Goal: Task Accomplishment & Management: Manage account settings

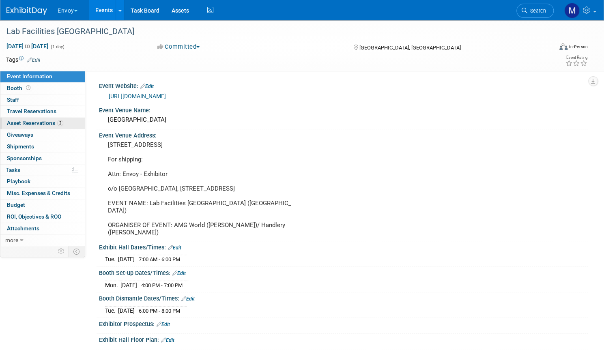
click at [63, 124] on span "Asset Reservations 2" at bounding box center [35, 123] width 56 height 6
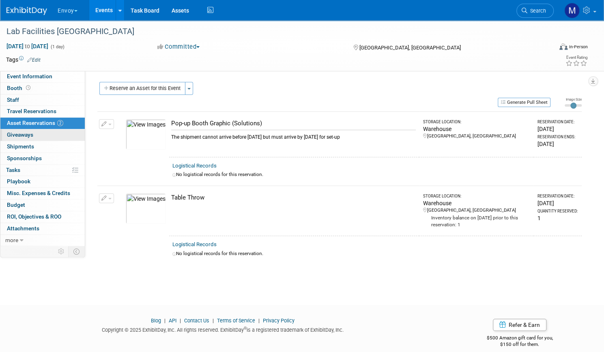
click at [33, 132] on span "Giveaways 0" at bounding box center [20, 134] width 26 height 6
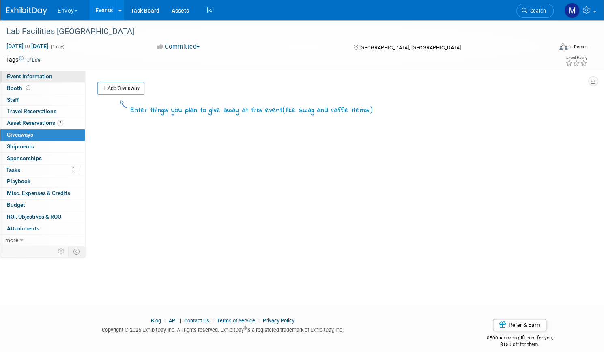
click at [44, 75] on span "Event Information" at bounding box center [29, 76] width 45 height 6
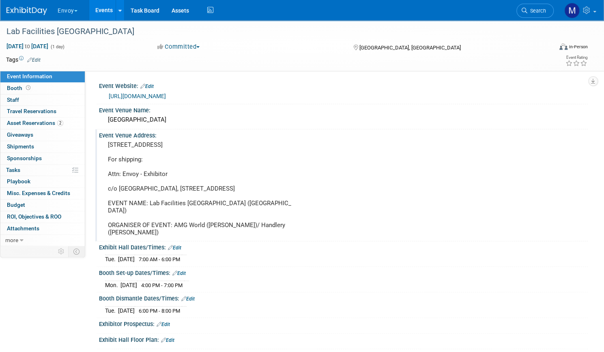
drag, startPoint x: 209, startPoint y: 232, endPoint x: 133, endPoint y: 175, distance: 95.3
click at [133, 175] on div "950 Hotel Cir N, San Diego, CA 92108 For shipping: Attn: Envoy - Exhibitor c/o …" at bounding box center [200, 189] width 203 height 100
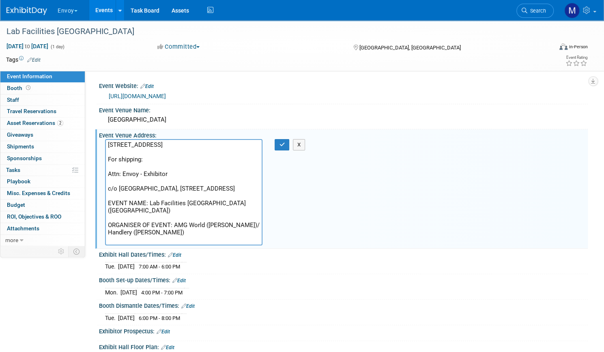
drag, startPoint x: 135, startPoint y: 173, endPoint x: 263, endPoint y: 239, distance: 144.3
click at [262, 239] on textarea "950 Hotel Cir N, San Diego, CA 92108 For shipping: Attn: Envoy - Exhibitor c/o …" at bounding box center [183, 192] width 157 height 106
click at [282, 61] on td at bounding box center [265, 60] width 448 height 8
click at [77, 11] on span "button" at bounding box center [75, 11] width 3 height 2
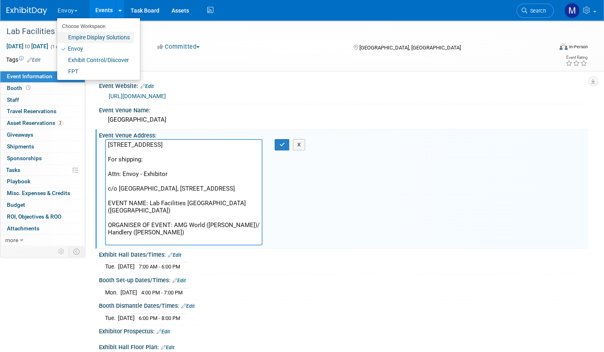
click at [103, 39] on link "Empire Display Solutions" at bounding box center [95, 37] width 77 height 11
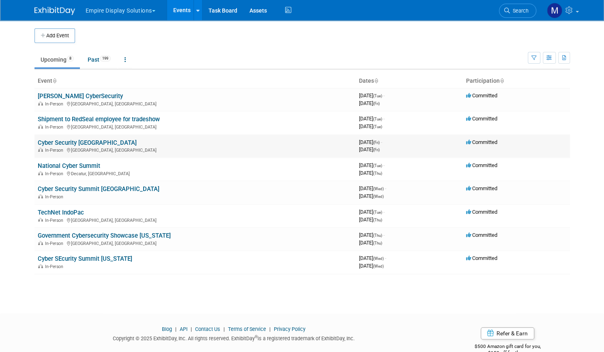
click at [73, 143] on link "Cyber Security [GEOGRAPHIC_DATA]" at bounding box center [87, 142] width 99 height 7
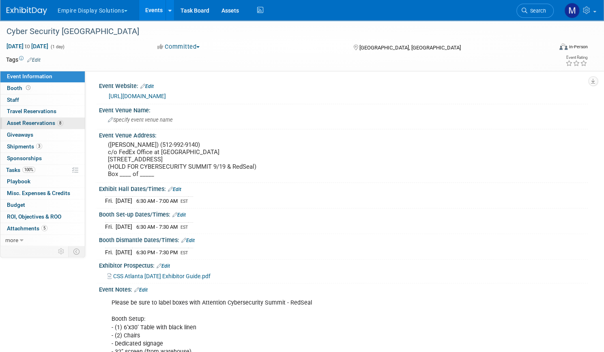
click at [63, 122] on span "Asset Reservations 8" at bounding box center [35, 123] width 56 height 6
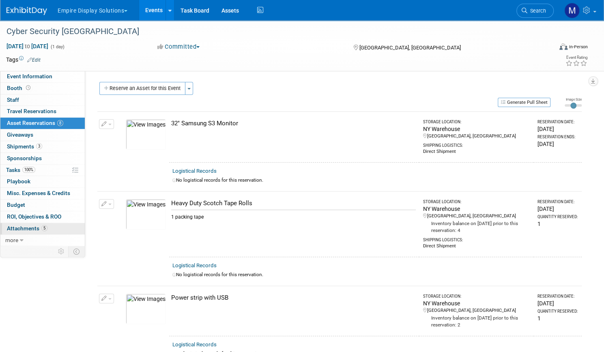
click at [47, 228] on span "Attachments 5" at bounding box center [27, 228] width 41 height 6
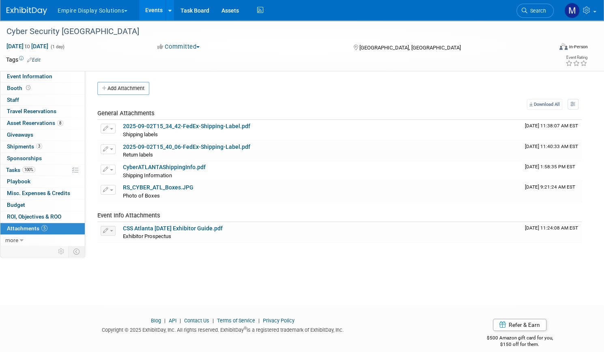
click at [169, 16] on link "Events" at bounding box center [154, 10] width 30 height 20
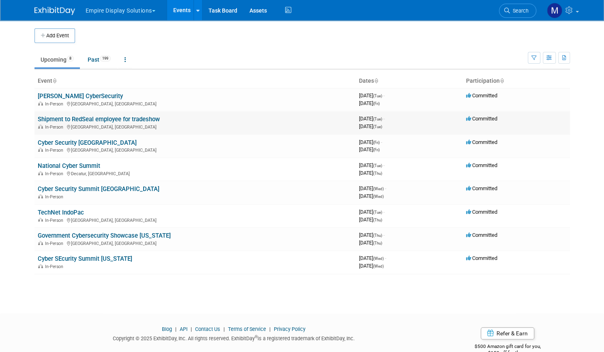
click at [88, 118] on link "Shipment to RedSeal employee for tradeshow" at bounding box center [99, 119] width 122 height 7
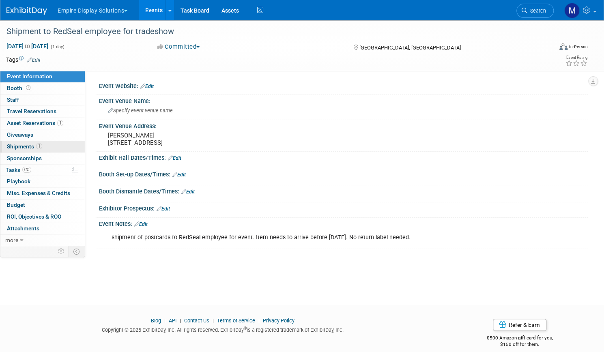
click at [42, 145] on span "Shipments 1" at bounding box center [24, 146] width 35 height 6
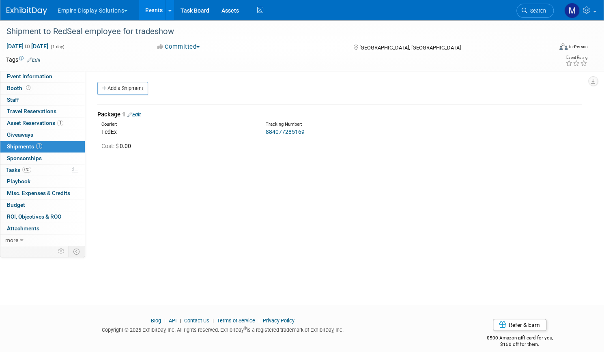
click at [304, 131] on link "884077285169" at bounding box center [285, 132] width 39 height 6
click at [63, 122] on span "Asset Reservations 1" at bounding box center [35, 123] width 56 height 6
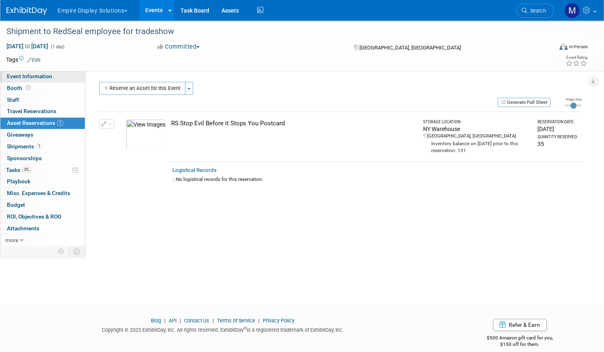
click at [52, 76] on span "Event Information" at bounding box center [29, 76] width 45 height 6
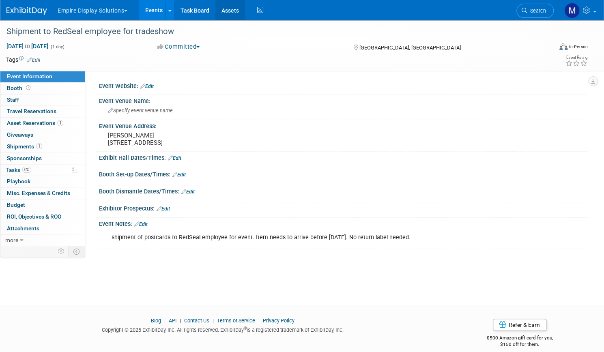
click at [245, 10] on link "Assets" at bounding box center [230, 10] width 30 height 20
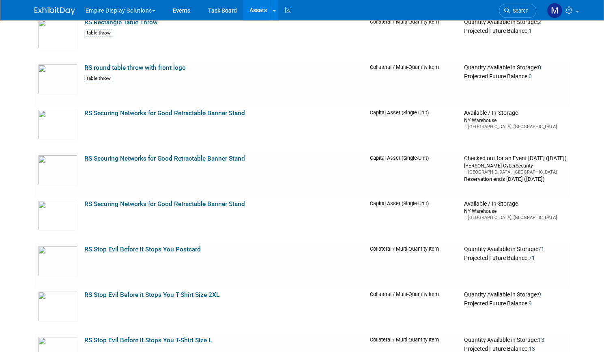
scroll to position [3569, 0]
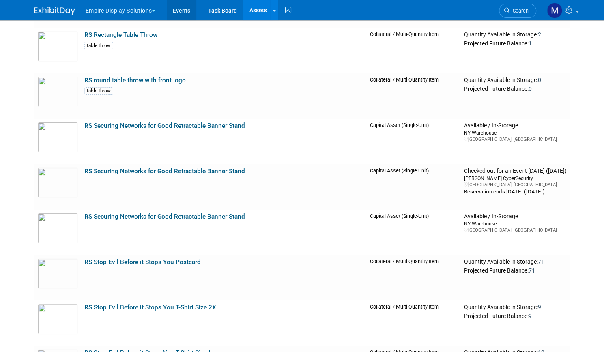
click at [178, 15] on link "Events" at bounding box center [182, 10] width 30 height 20
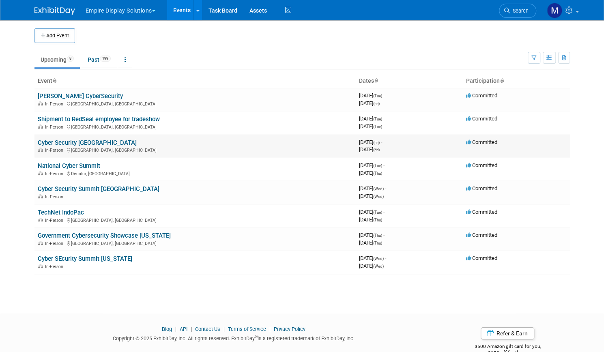
click at [71, 143] on link "Cyber Security [GEOGRAPHIC_DATA]" at bounding box center [87, 142] width 99 height 7
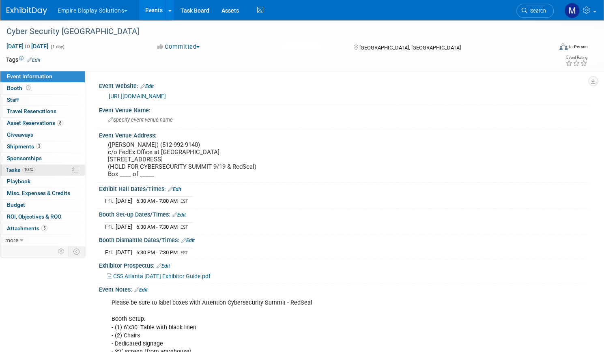
click at [35, 168] on span "Tasks 100%" at bounding box center [20, 170] width 29 height 6
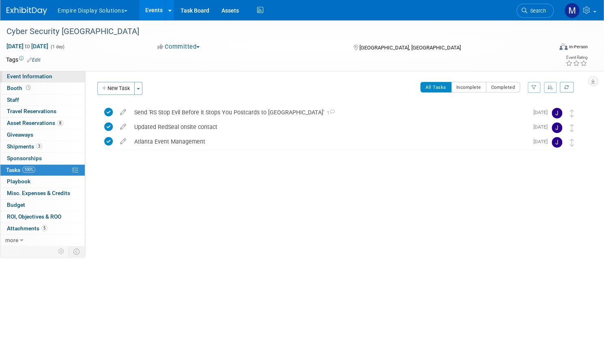
click at [52, 74] on span "Event Information" at bounding box center [29, 76] width 45 height 6
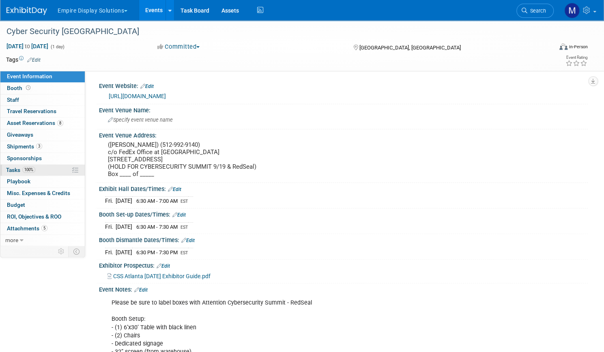
click at [35, 167] on span "Tasks 100%" at bounding box center [20, 170] width 29 height 6
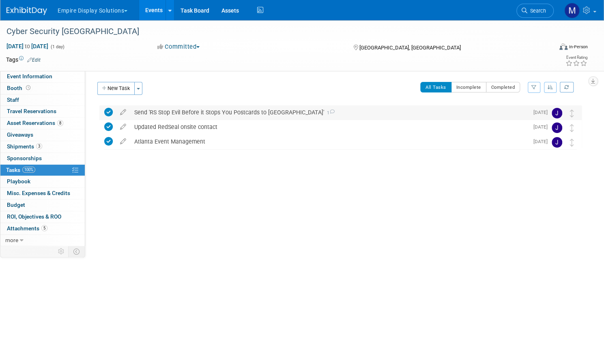
click at [225, 111] on div "Send 'RS Stop Evil Before it Stops You Postcards to Atlanta' 1" at bounding box center [329, 112] width 398 height 14
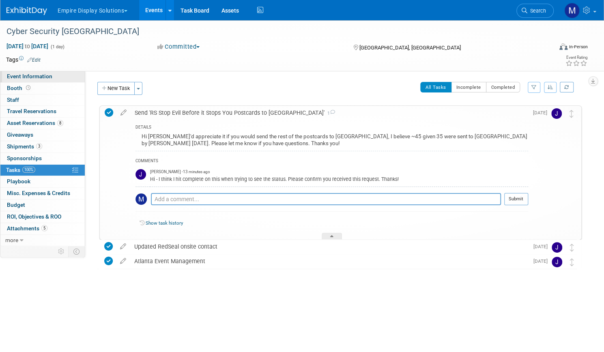
click at [52, 77] on span "Event Information" at bounding box center [29, 76] width 45 height 6
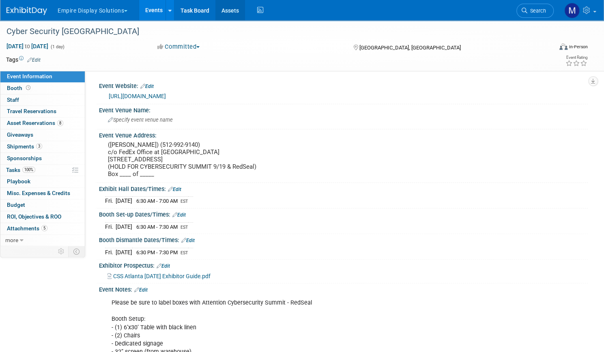
click at [245, 8] on link "Assets" at bounding box center [230, 10] width 30 height 20
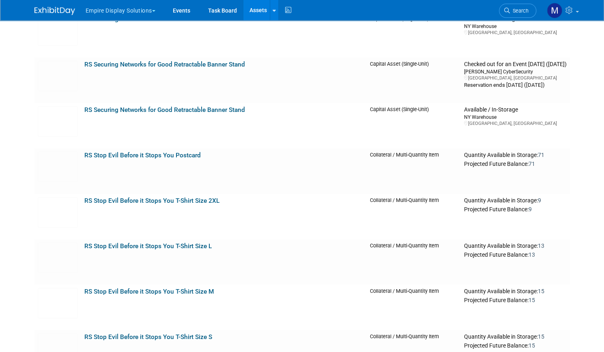
scroll to position [3667, 0]
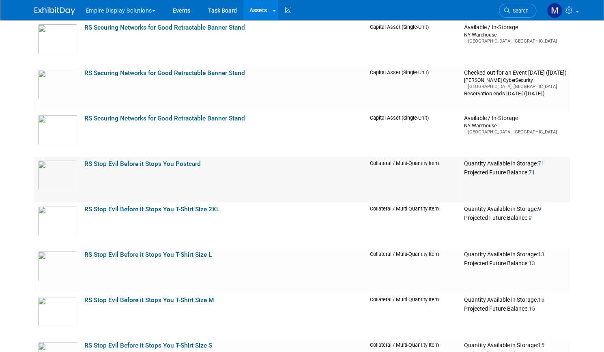
click at [181, 165] on link "RS Stop Evil Before it Stops You Postcard" at bounding box center [142, 163] width 116 height 7
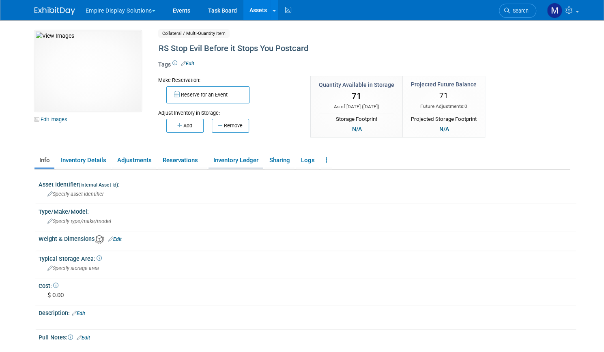
click at [242, 161] on link "Inventory Ledger" at bounding box center [235, 160] width 54 height 14
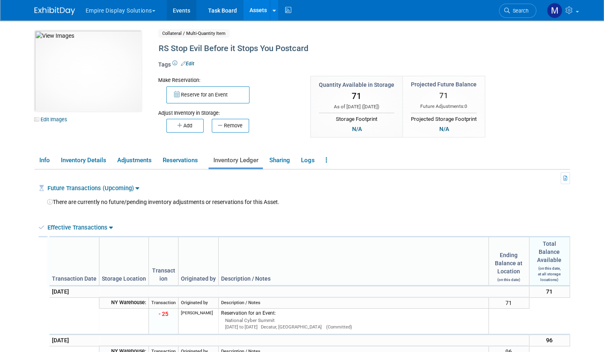
click at [185, 12] on link "Events" at bounding box center [182, 10] width 30 height 20
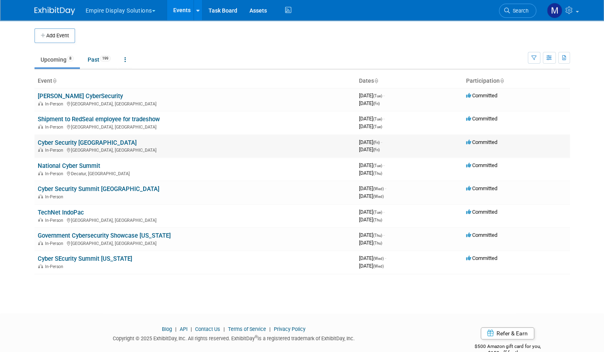
click at [79, 140] on link "Cyber Security [GEOGRAPHIC_DATA]" at bounding box center [87, 142] width 99 height 7
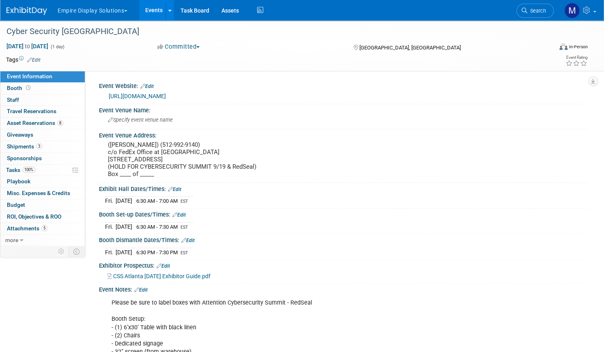
click at [80, 75] on link "Event Information" at bounding box center [42, 76] width 84 height 11
click at [169, 6] on link "Events" at bounding box center [154, 10] width 30 height 20
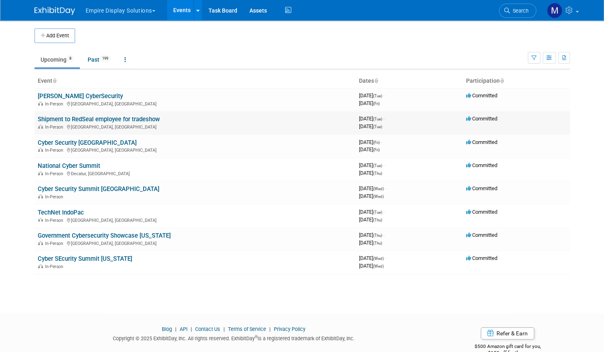
click at [79, 118] on link "Shipment to RedSeal employee for tradeshow" at bounding box center [99, 119] width 122 height 7
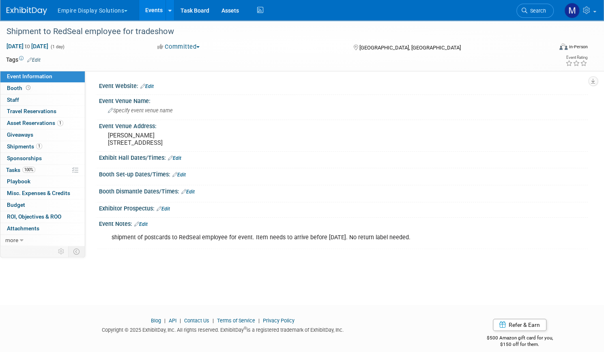
click at [169, 9] on link "Events" at bounding box center [154, 10] width 30 height 20
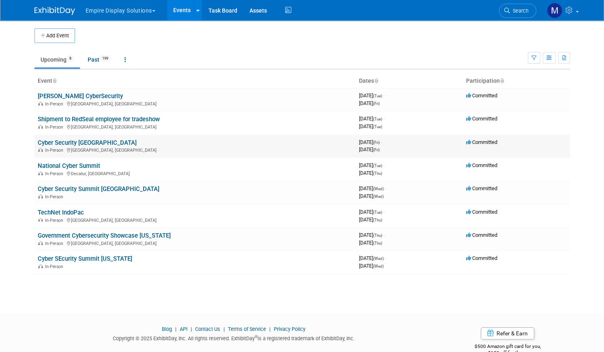
click at [75, 143] on link "Cyber Security [GEOGRAPHIC_DATA]" at bounding box center [87, 142] width 99 height 7
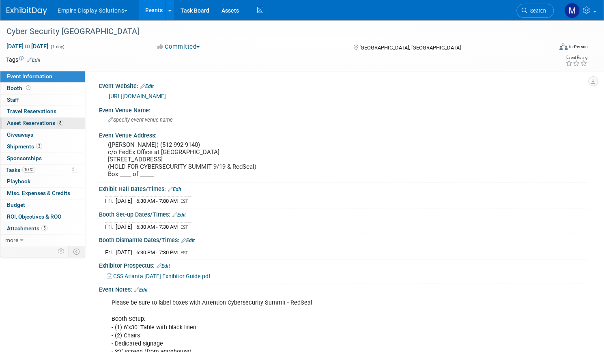
click at [63, 122] on span "Asset Reservations 8" at bounding box center [35, 123] width 56 height 6
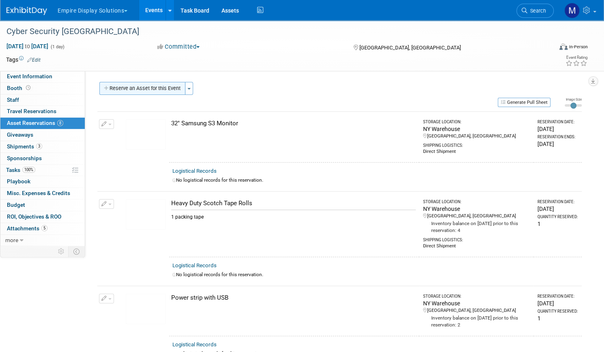
click at [157, 88] on button "Reserve an Asset for this Event" at bounding box center [142, 88] width 86 height 13
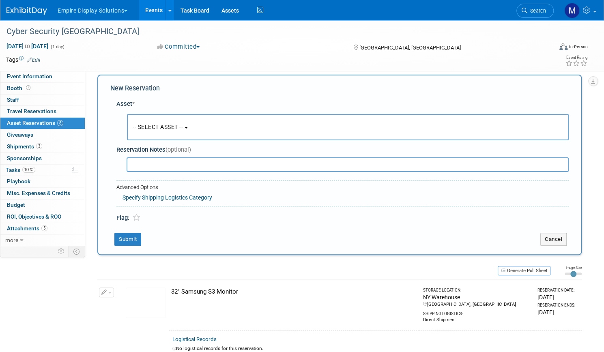
scroll to position [8, 0]
click at [183, 125] on span "-- SELECT ASSET --" at bounding box center [158, 126] width 50 height 6
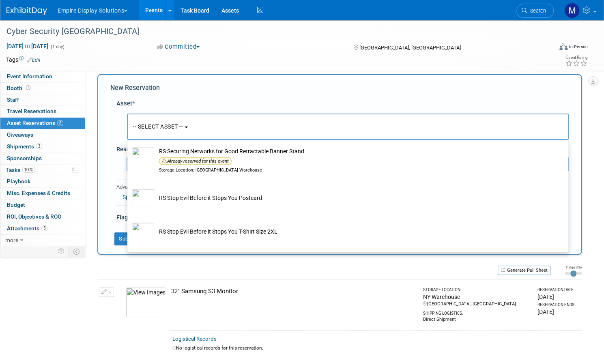
scroll to position [2818, 0]
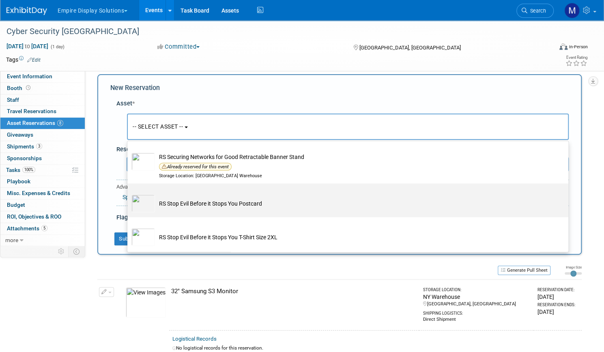
click at [274, 206] on td "RS Stop Evil Before it Stops You Postcard" at bounding box center [353, 203] width 397 height 18
click at [129, 193] on input "RS Stop Evil Before it Stops You Postcard" at bounding box center [125, 190] width 5 height 5
select select "10729190"
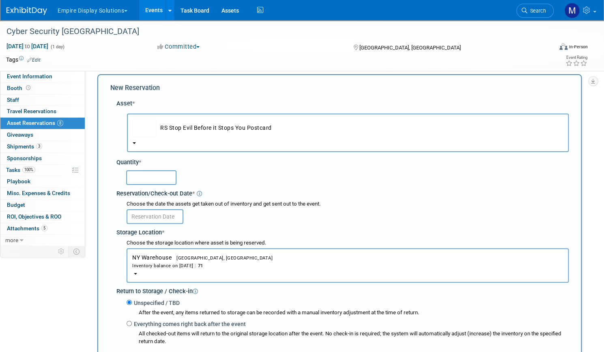
click at [176, 180] on input "text" at bounding box center [151, 177] width 50 height 15
type input "71"
click at [183, 213] on input "text" at bounding box center [154, 216] width 57 height 15
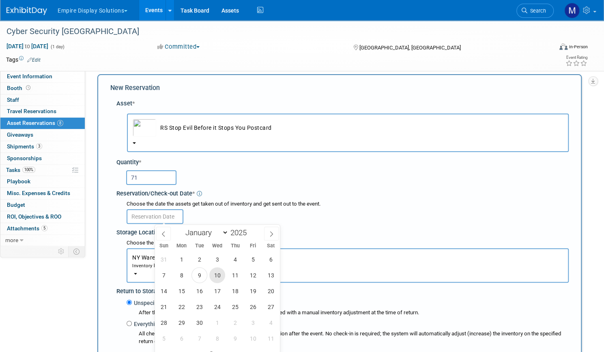
click at [216, 272] on span "10" at bounding box center [217, 275] width 16 height 16
type input "Sep 10, 2025"
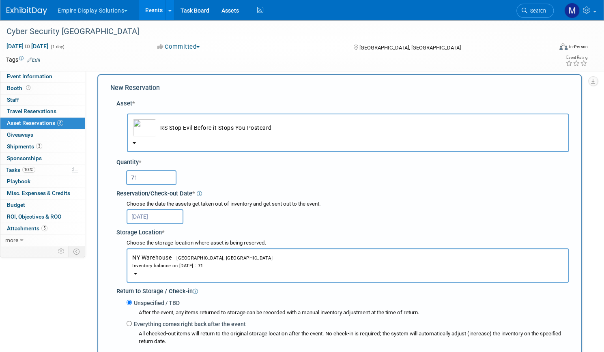
click at [422, 188] on div "Reservation/Check-out Date *" at bounding box center [342, 192] width 452 height 11
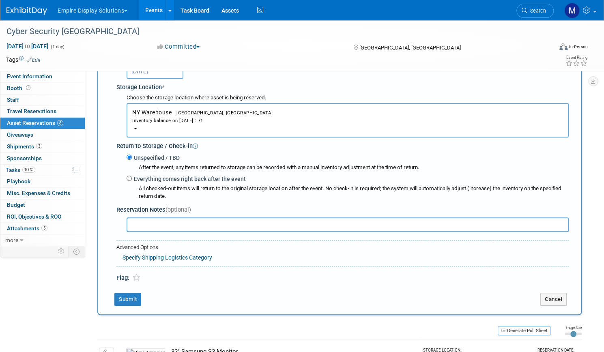
scroll to position [154, 0]
click at [141, 294] on button "Submit" at bounding box center [127, 298] width 27 height 13
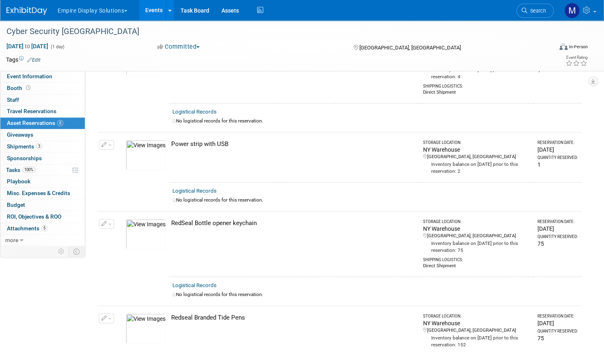
scroll to position [639, 0]
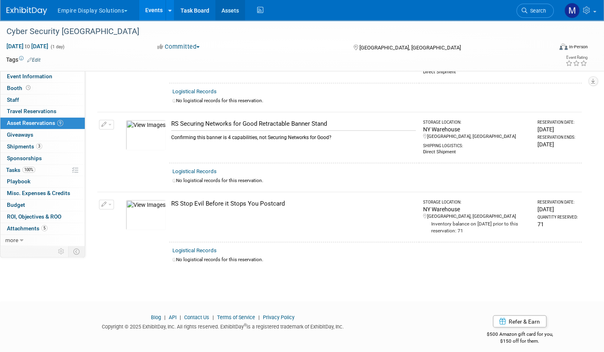
click at [245, 10] on link "Assets" at bounding box center [230, 10] width 30 height 20
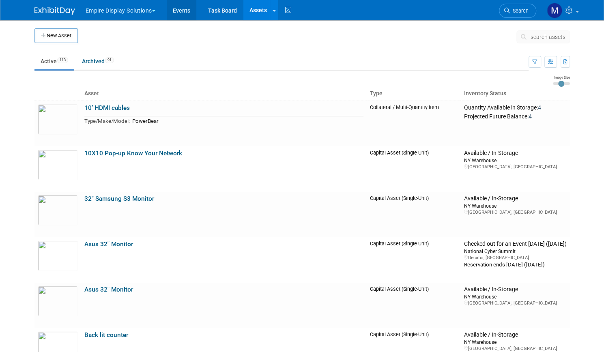
click at [183, 11] on link "Events" at bounding box center [182, 10] width 30 height 20
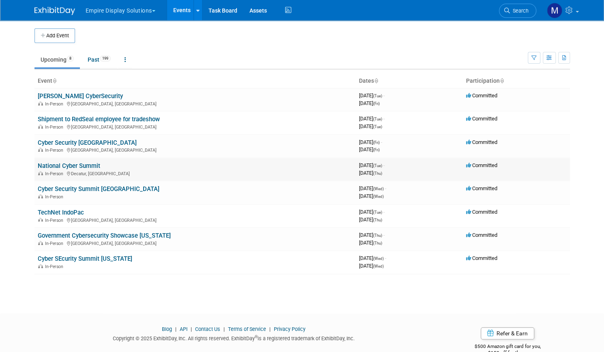
click at [78, 167] on link "National Cyber Summit" at bounding box center [69, 165] width 62 height 7
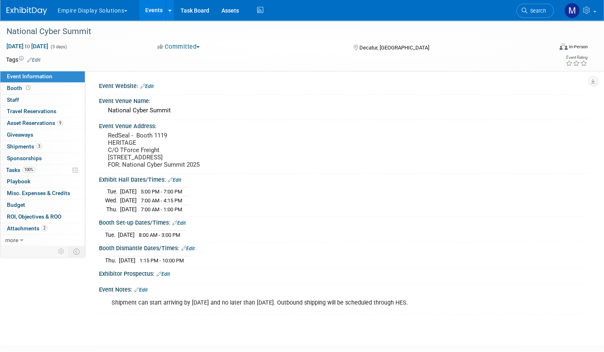
click at [169, 11] on link "Events" at bounding box center [154, 10] width 30 height 20
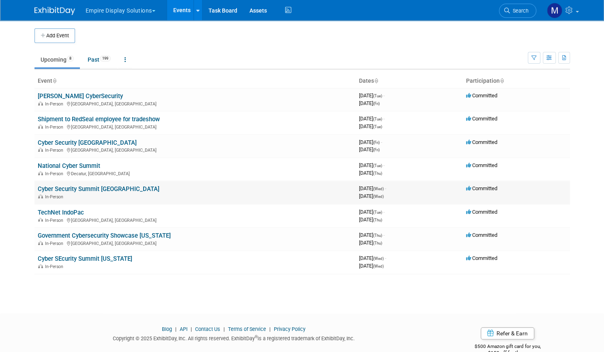
click at [68, 186] on link "Cyber Security Summit [GEOGRAPHIC_DATA]" at bounding box center [99, 188] width 122 height 7
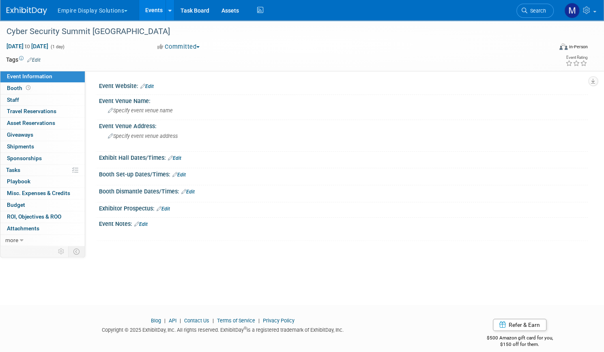
click at [169, 9] on link "Events" at bounding box center [154, 10] width 30 height 20
